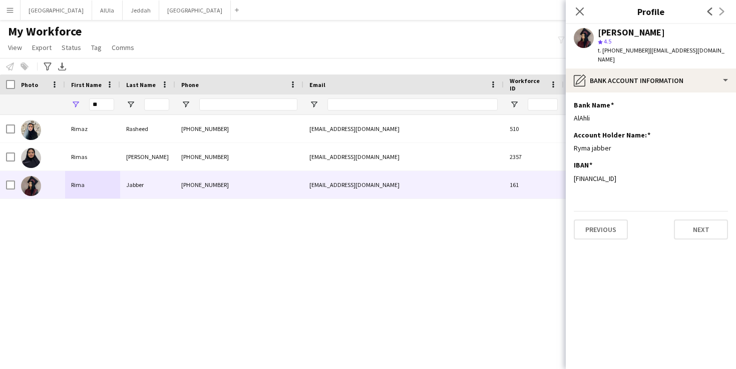
type input "*"
click at [233, 105] on input "Phone Filter Input" at bounding box center [248, 105] width 98 height 12
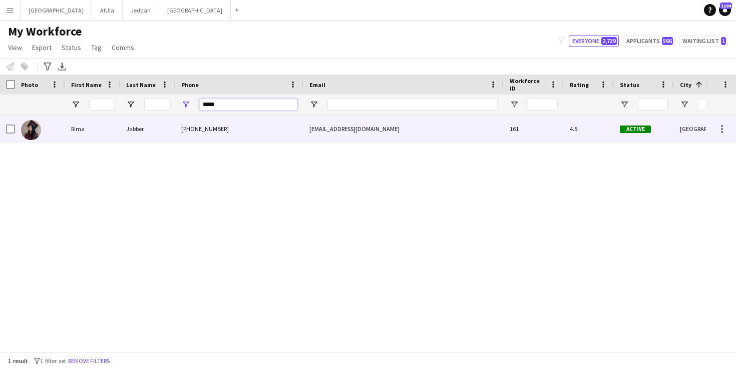
type input "*****"
click at [140, 126] on div "Jabber" at bounding box center [147, 129] width 55 height 28
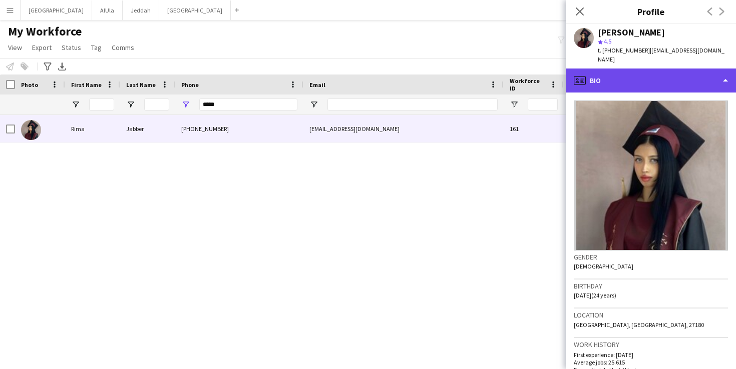
click at [652, 78] on div "profile Bio" at bounding box center [650, 81] width 170 height 24
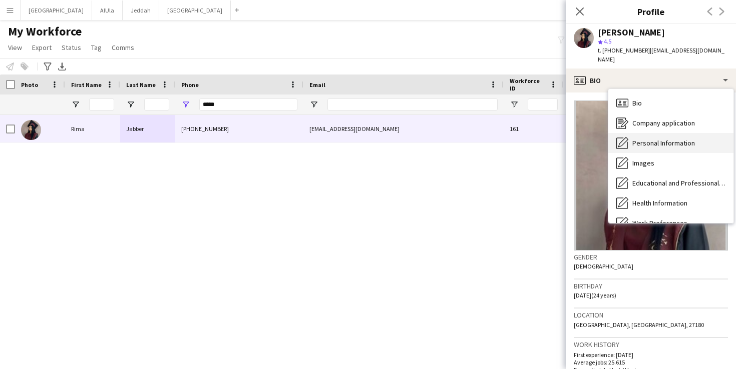
click at [659, 139] on span "Personal Information" at bounding box center [663, 143] width 63 height 9
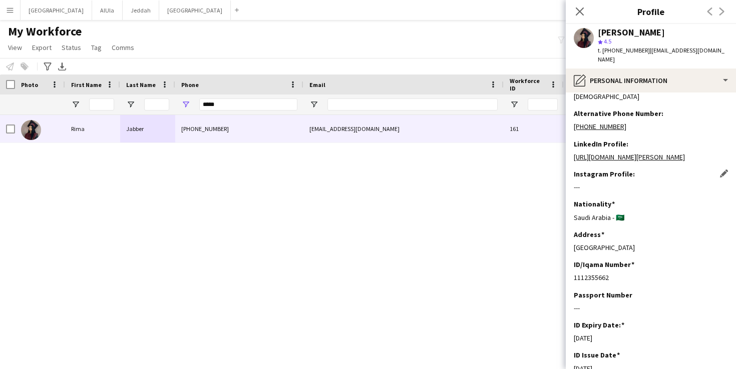
scroll to position [132, 0]
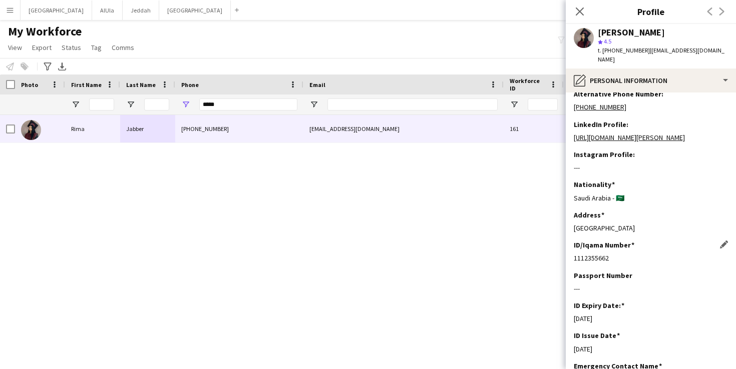
click at [580, 263] on div "1112355662" at bounding box center [650, 258] width 154 height 9
click at [581, 263] on div "1112355662" at bounding box center [650, 258] width 154 height 9
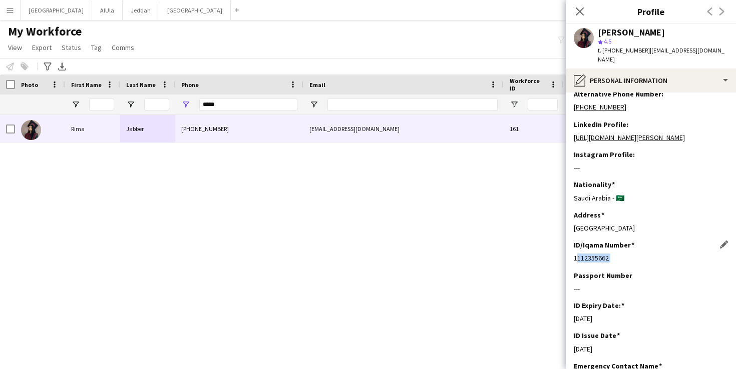
click at [581, 263] on div "1112355662" at bounding box center [650, 258] width 154 height 9
click at [582, 263] on div "1112355662" at bounding box center [650, 258] width 154 height 9
click at [585, 263] on div "1112355662" at bounding box center [650, 258] width 154 height 9
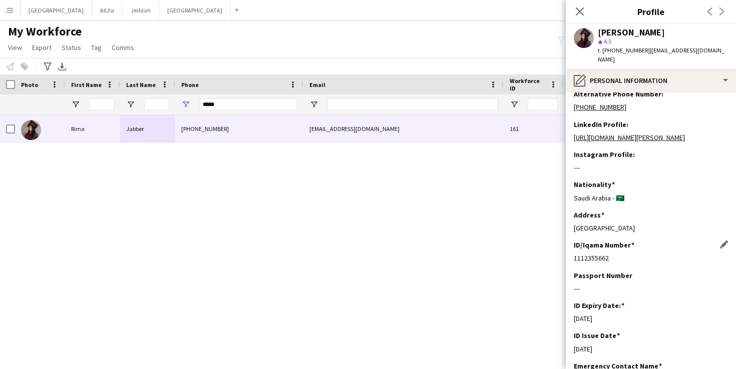
copy div "1112355662"
click at [50, 10] on button "Riyadh Close" at bounding box center [57, 11] width 72 height 20
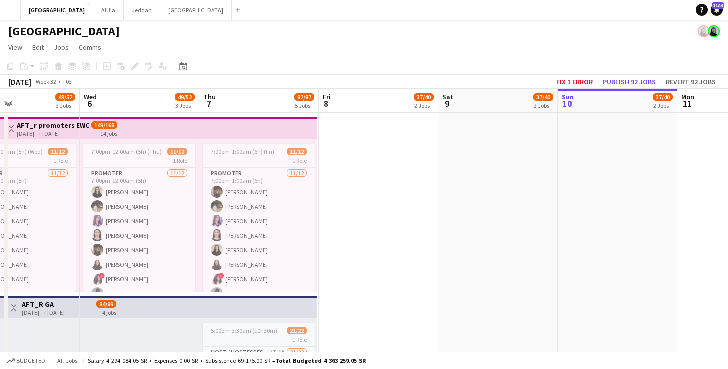
scroll to position [0, 279]
drag, startPoint x: 151, startPoint y: 106, endPoint x: 587, endPoint y: 128, distance: 436.9
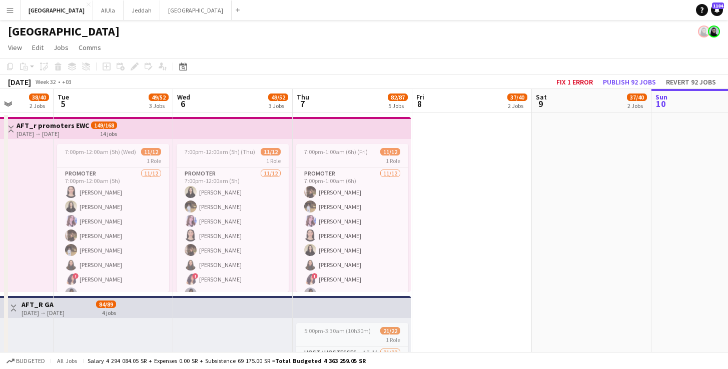
scroll to position [0, 305]
drag, startPoint x: 206, startPoint y: 99, endPoint x: 300, endPoint y: 94, distance: 93.7
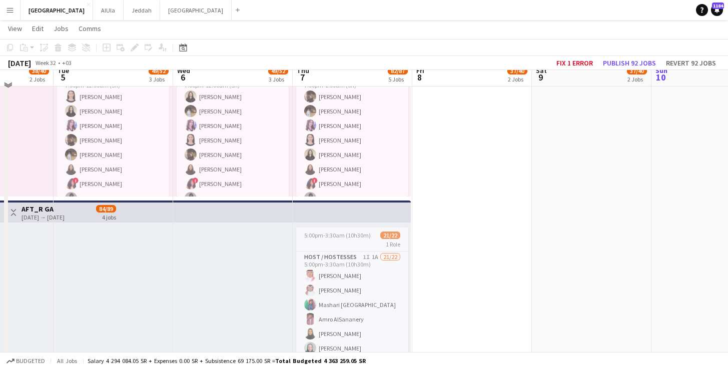
scroll to position [114, 0]
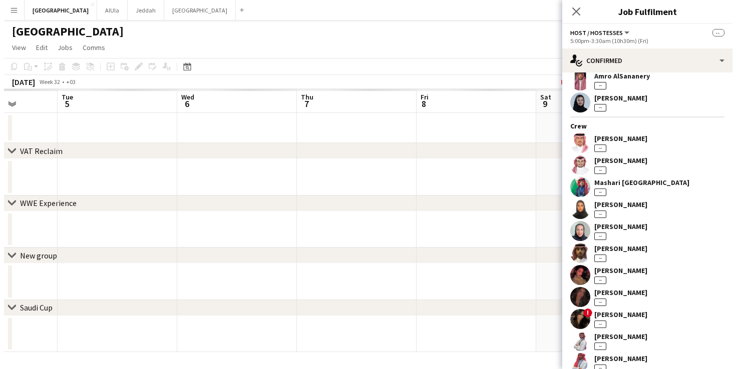
scroll to position [0, 0]
